Goal: Find specific page/section: Find specific page/section

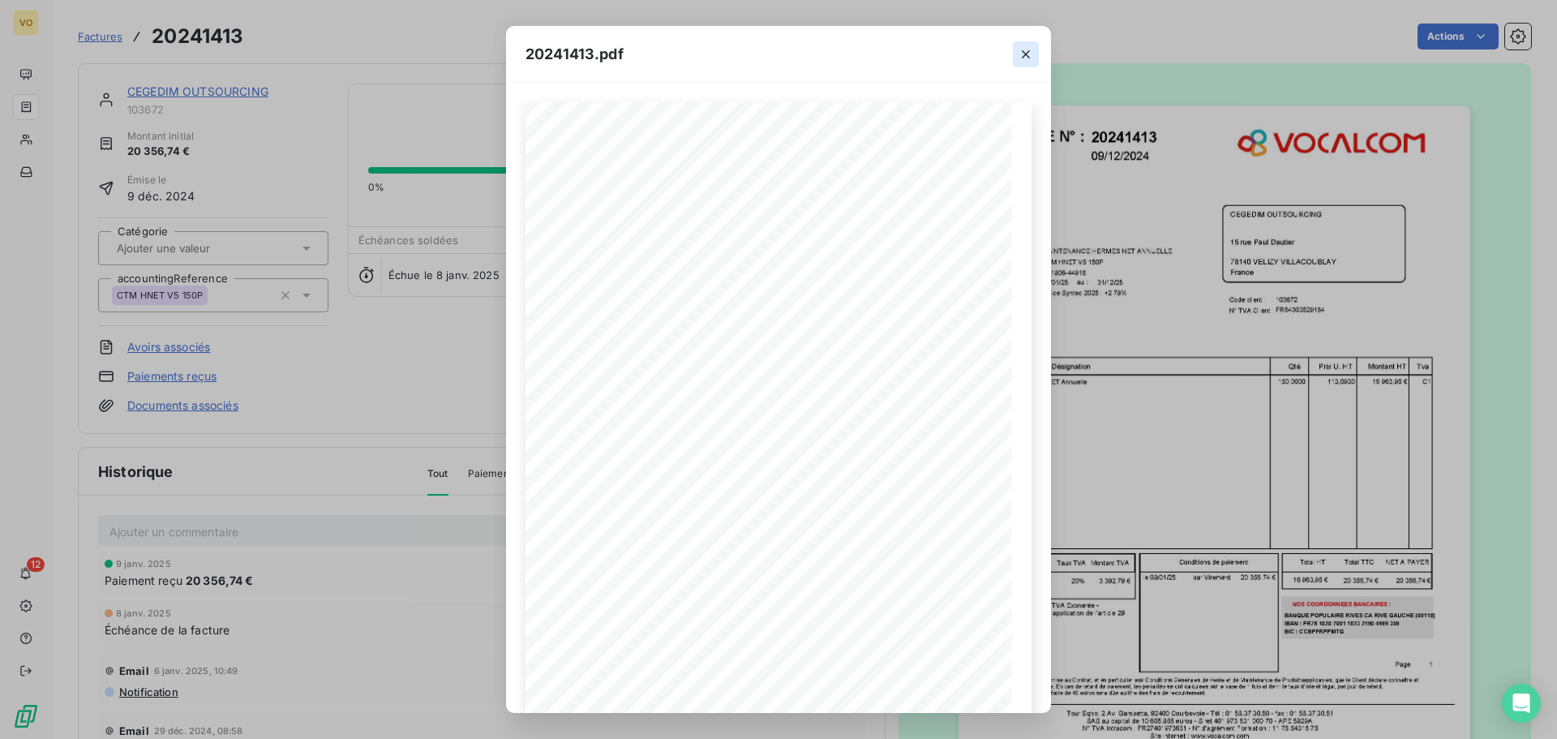
click at [1019, 62] on button "button" at bounding box center [1026, 54] width 26 height 26
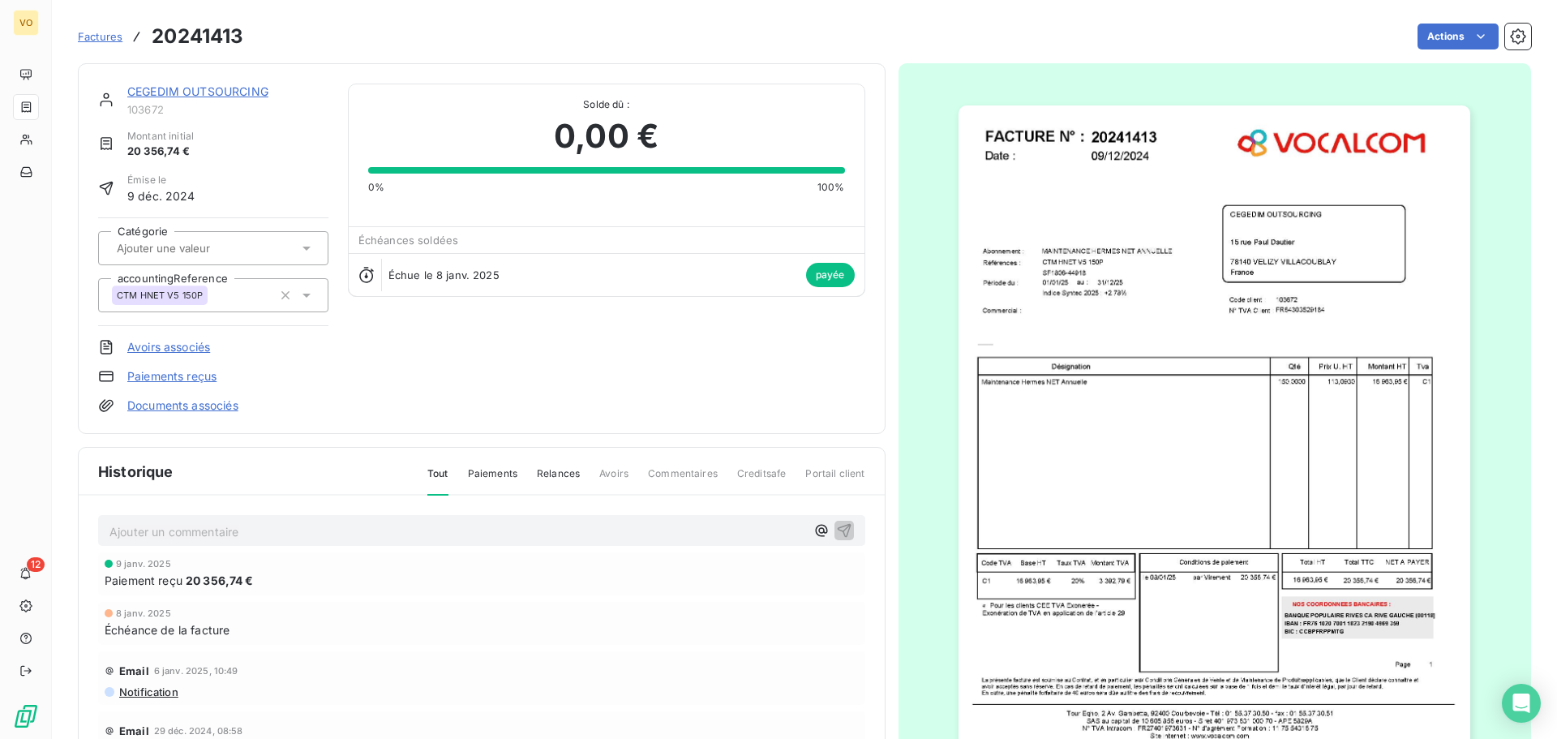
click at [169, 84] on div "CEGEDIM OUTSOURCING" at bounding box center [227, 92] width 201 height 16
click at [106, 34] on span "Factures" at bounding box center [100, 36] width 45 height 13
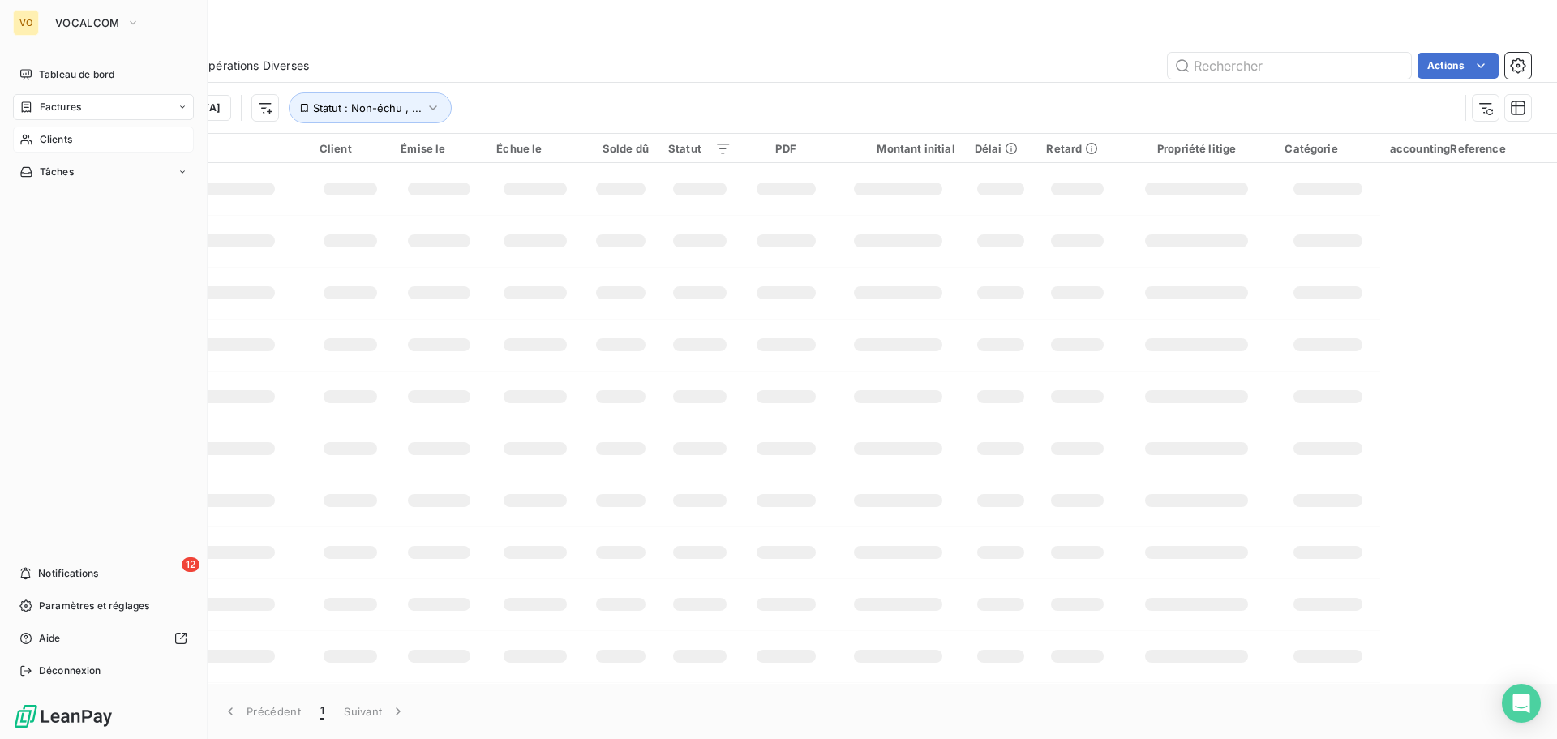
click at [30, 131] on div "Clients" at bounding box center [103, 139] width 181 height 26
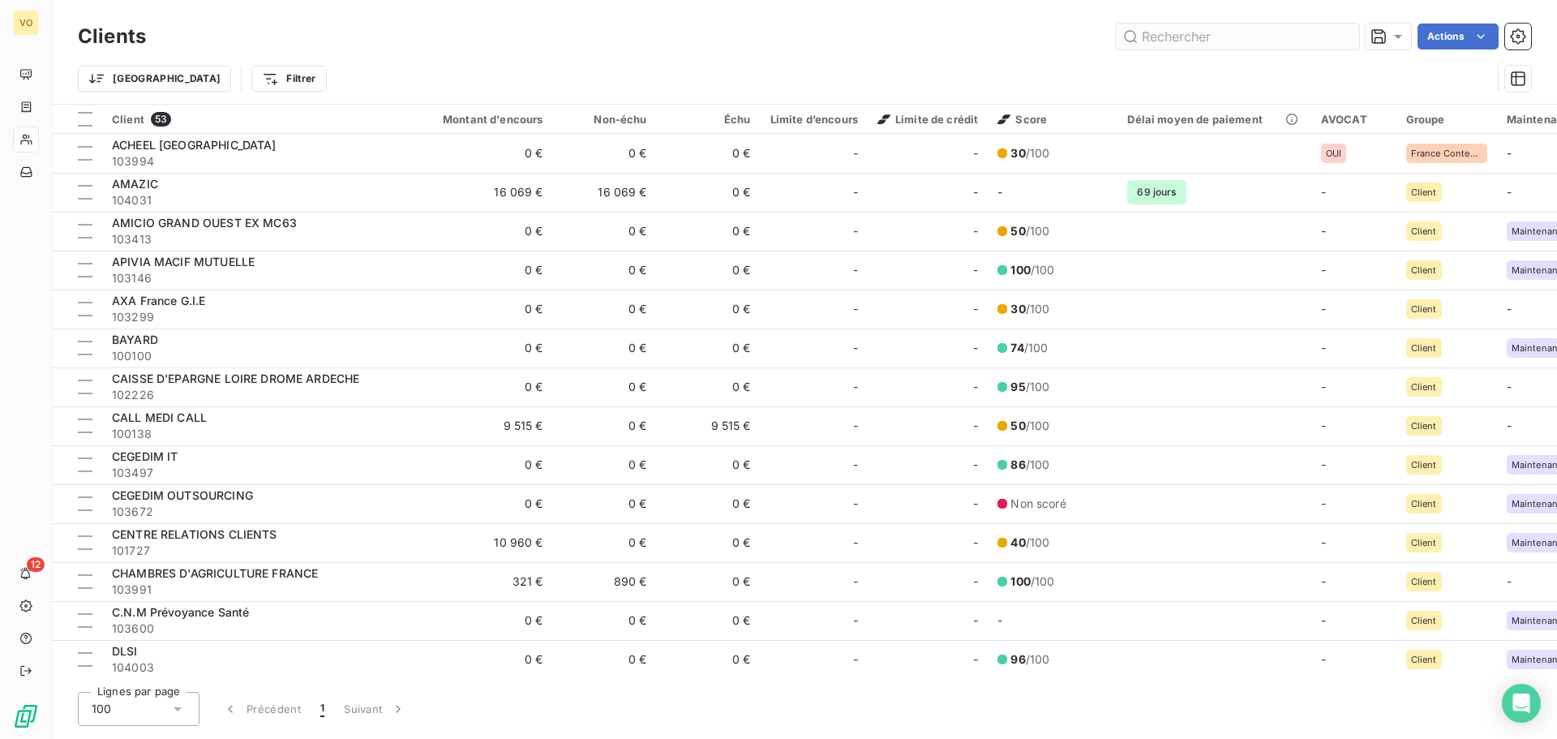
click at [1180, 29] on input "text" at bounding box center [1237, 37] width 243 height 26
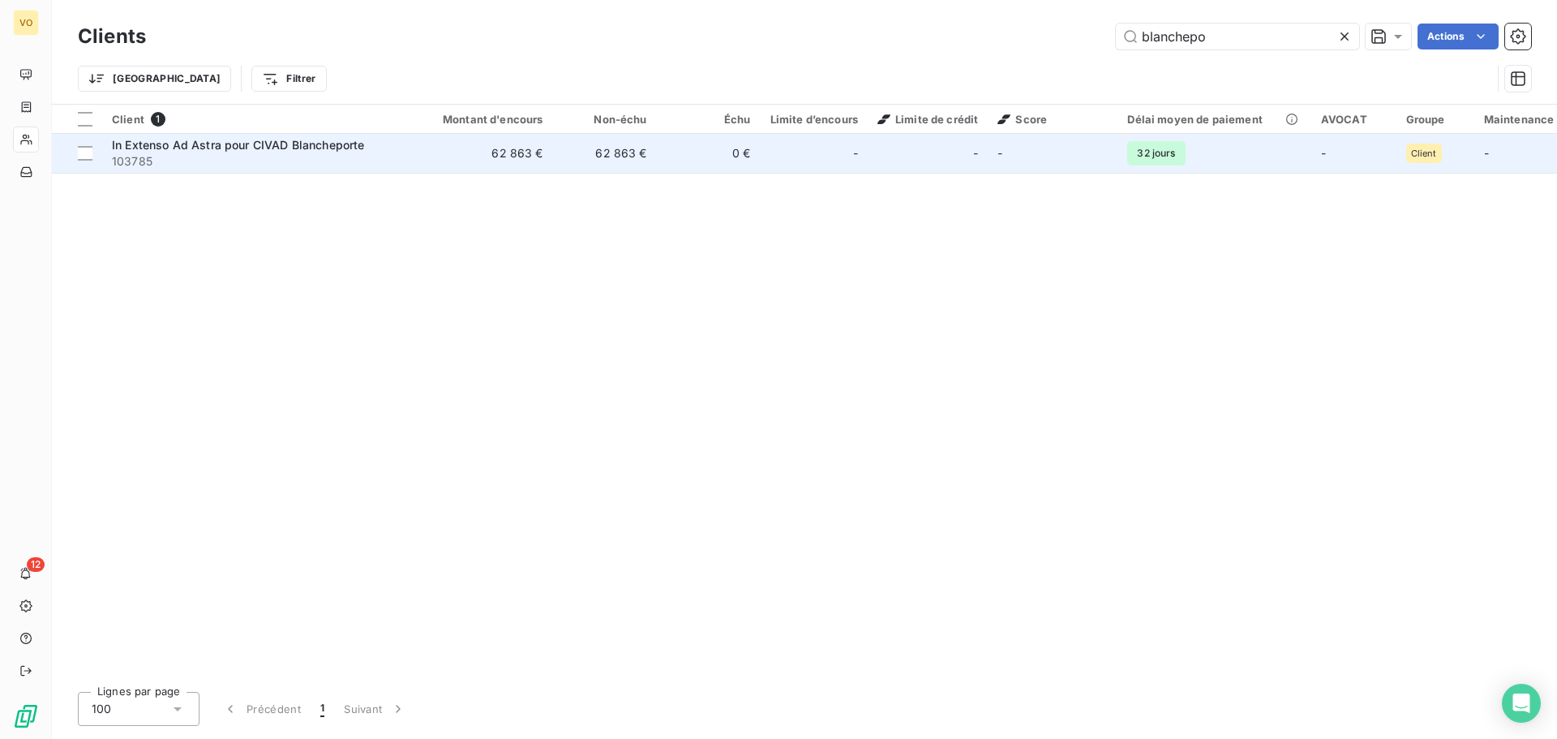
type input "blanchepo"
click at [226, 142] on span "In Extenso Ad Astra pour CIVAD Blancheporte" at bounding box center [238, 145] width 252 height 14
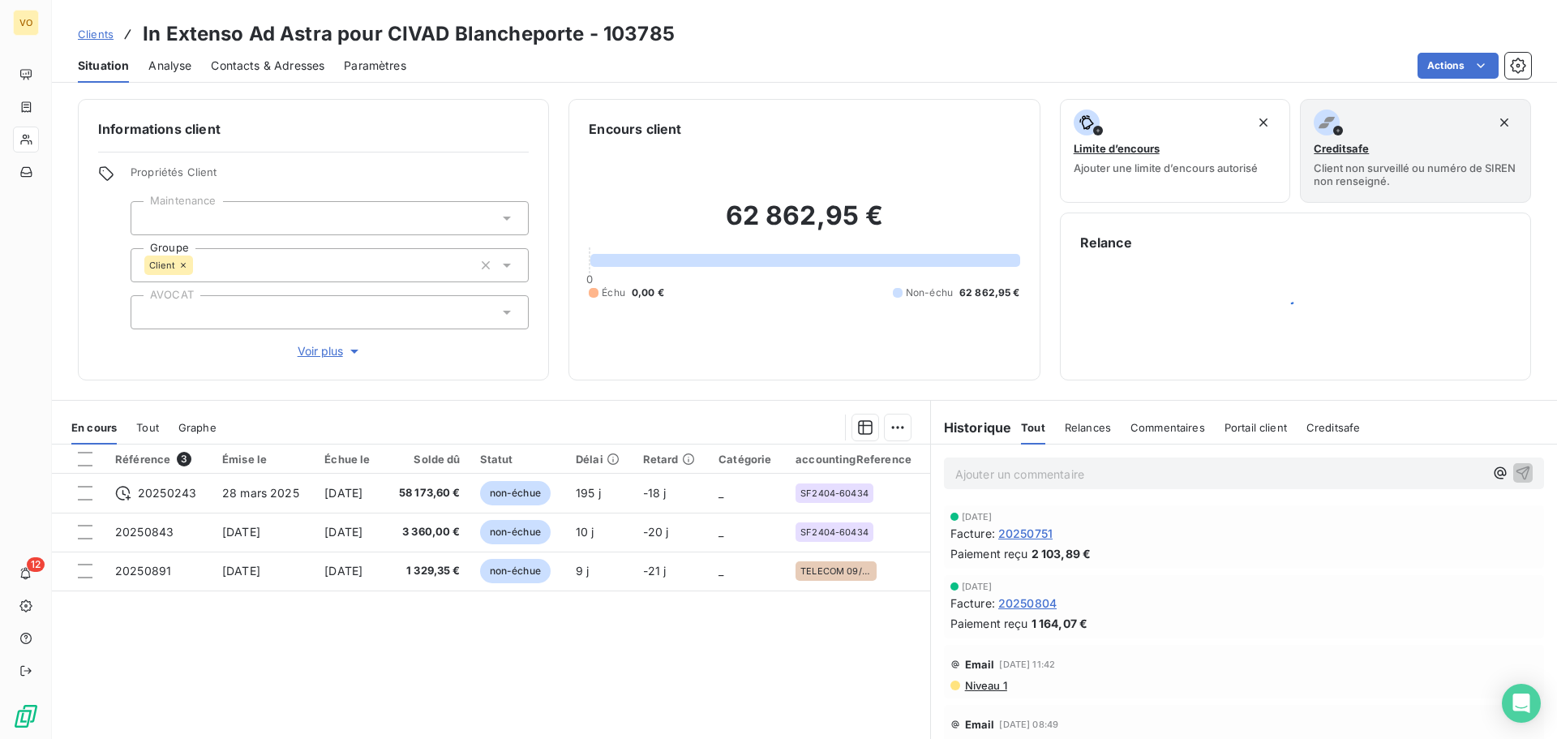
click at [1026, 529] on span "20250751" at bounding box center [1025, 533] width 54 height 17
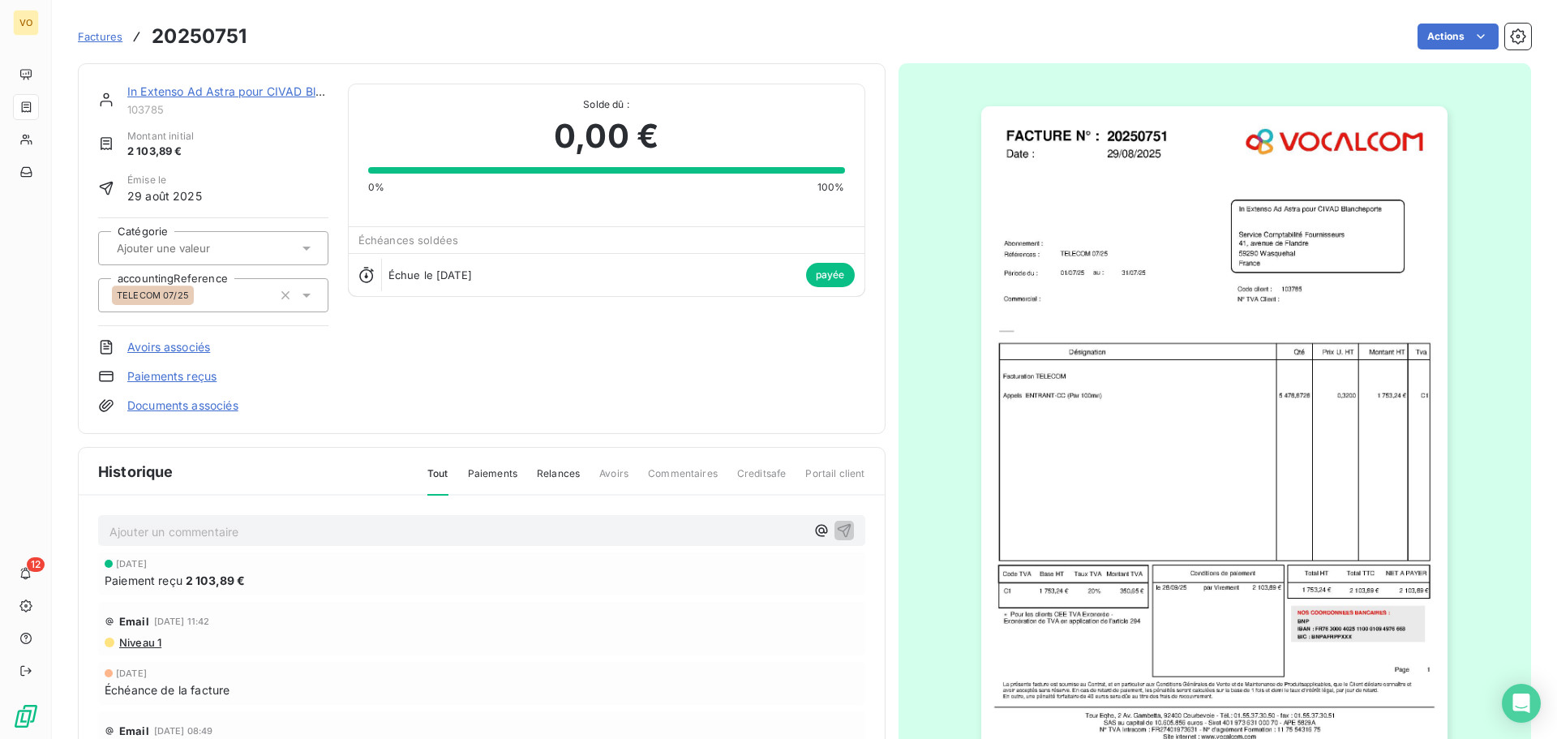
click at [1242, 261] on img "button" at bounding box center [1214, 436] width 466 height 660
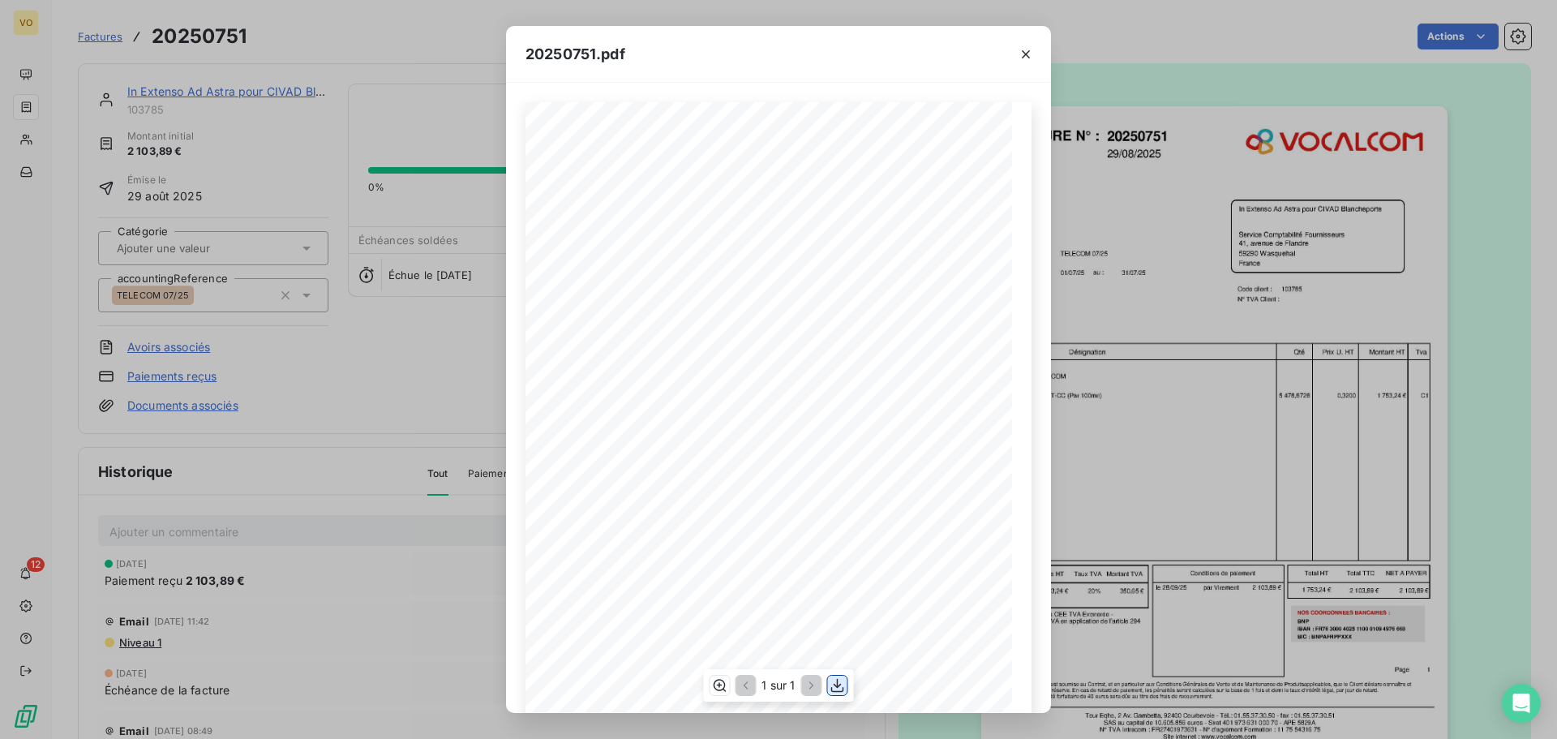
click at [841, 684] on icon "button" at bounding box center [837, 686] width 13 height 14
